Goal: Transaction & Acquisition: Purchase product/service

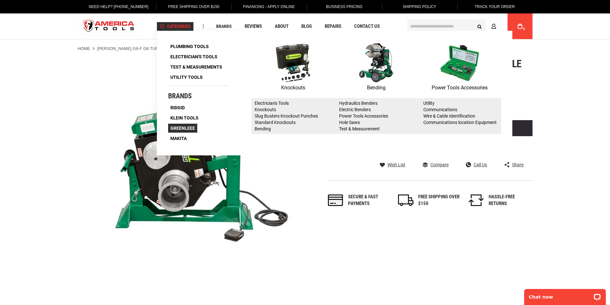
click at [188, 127] on span "Greenleee" at bounding box center [182, 128] width 25 height 4
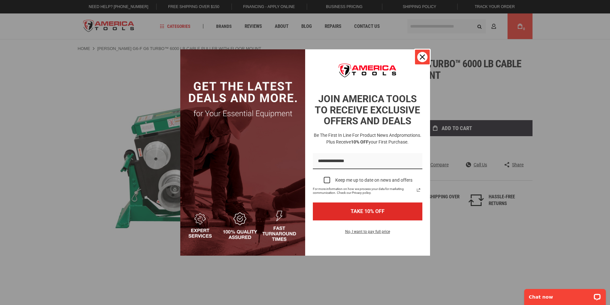
click at [419, 56] on div "Close" at bounding box center [422, 57] width 10 height 10
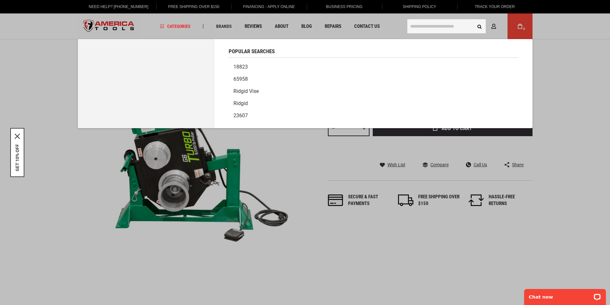
click at [452, 24] on input "text" at bounding box center [446, 26] width 78 height 14
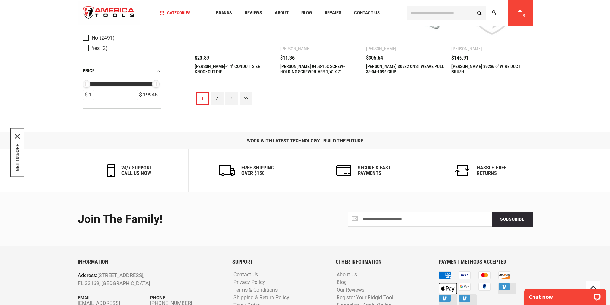
scroll to position [704, 0]
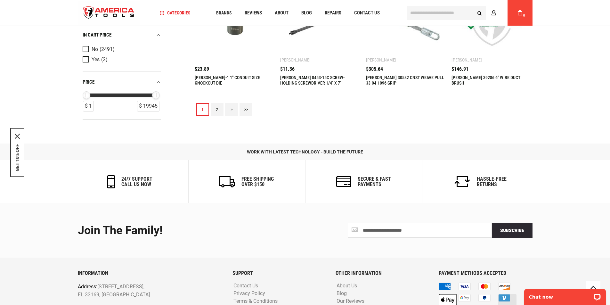
click at [217, 110] on link "2" at bounding box center [217, 109] width 13 height 13
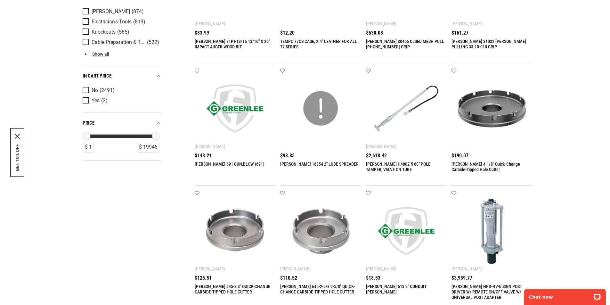
scroll to position [0, 0]
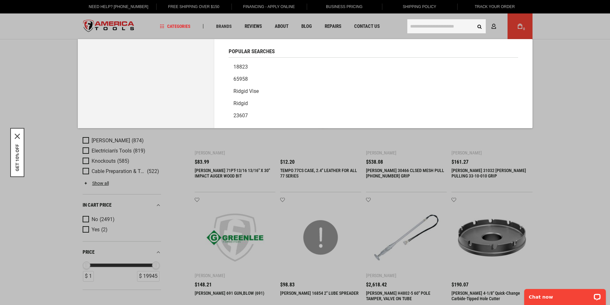
click at [437, 27] on input "text" at bounding box center [446, 26] width 78 height 14
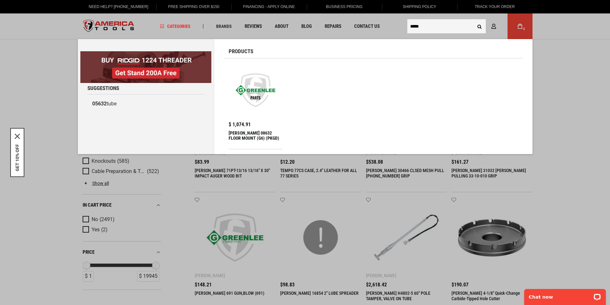
type input "*****"
click at [248, 134] on div "[PERSON_NAME] 08632 FLOOR MOUNT (G6) (PKGD)" at bounding box center [256, 137] width 54 height 15
